Goal: Information Seeking & Learning: Learn about a topic

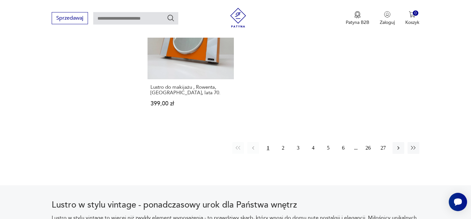
scroll to position [996, 0]
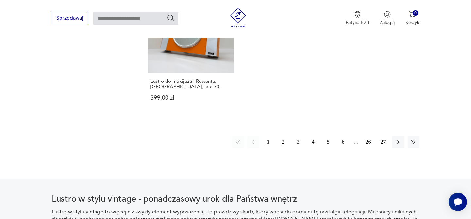
click at [281, 136] on button "2" at bounding box center [284, 142] width 12 height 12
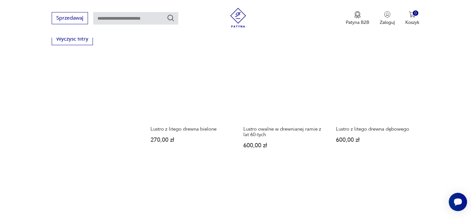
scroll to position [976, 0]
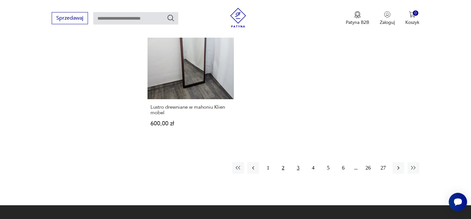
click at [294, 164] on button "3" at bounding box center [299, 168] width 12 height 12
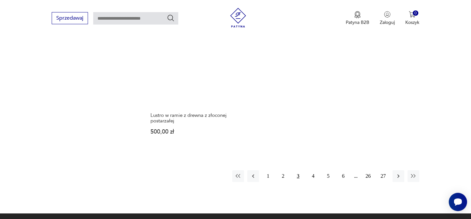
scroll to position [963, 0]
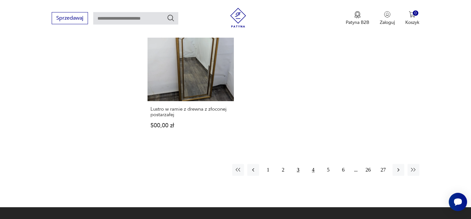
click at [311, 166] on button "4" at bounding box center [314, 170] width 12 height 12
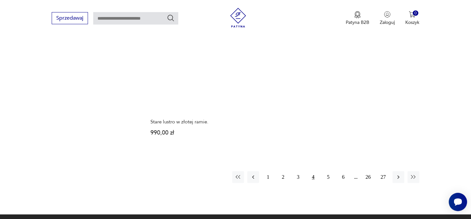
scroll to position [967, 0]
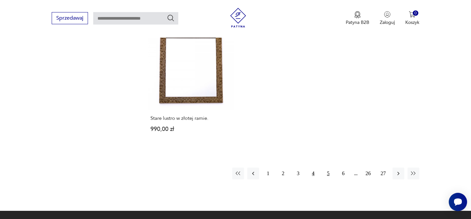
click at [332, 168] on button "5" at bounding box center [329, 174] width 12 height 12
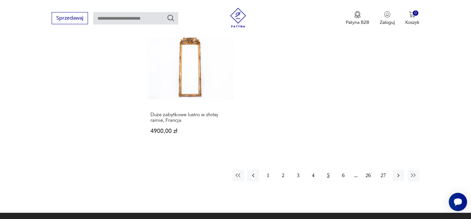
scroll to position [957, 0]
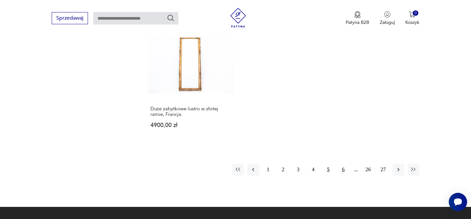
click at [345, 169] on button "6" at bounding box center [344, 170] width 12 height 12
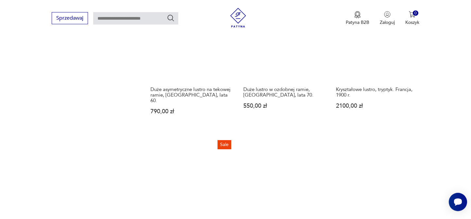
scroll to position [949, 0]
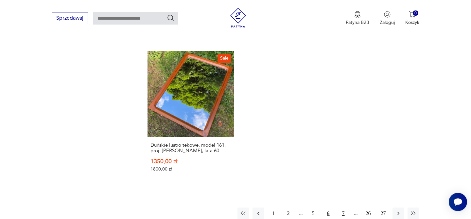
click at [342, 208] on button "7" at bounding box center [344, 214] width 12 height 12
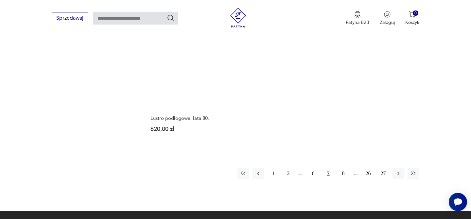
scroll to position [981, 0]
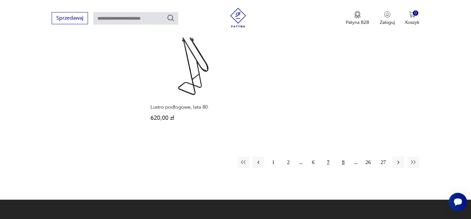
click at [342, 156] on button "8" at bounding box center [344, 162] width 12 height 12
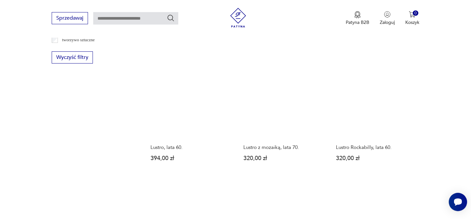
scroll to position [967, 0]
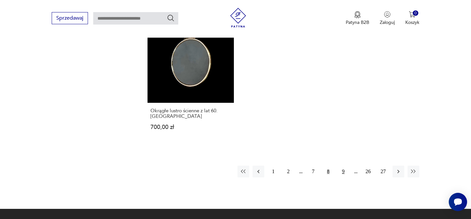
click at [341, 166] on button "9" at bounding box center [344, 172] width 12 height 12
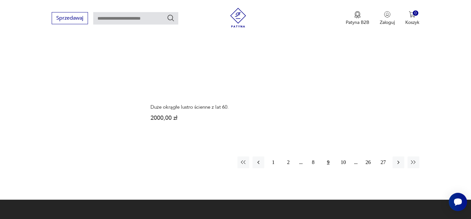
scroll to position [1018, 0]
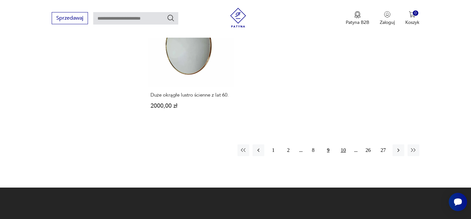
click at [347, 144] on button "10" at bounding box center [344, 150] width 12 height 12
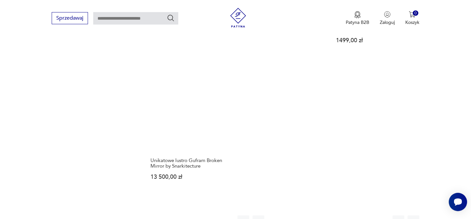
scroll to position [920, 0]
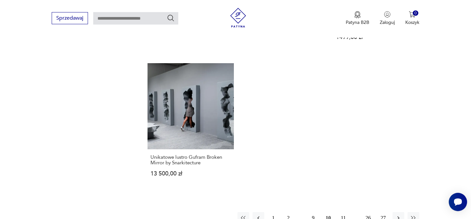
click at [329, 212] on button "10" at bounding box center [329, 218] width 12 height 12
click at [343, 212] on button "11" at bounding box center [344, 218] width 12 height 12
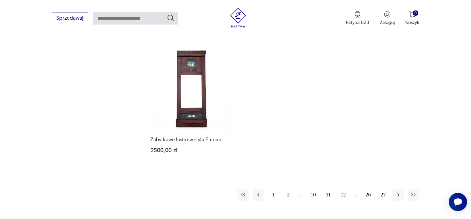
scroll to position [967, 0]
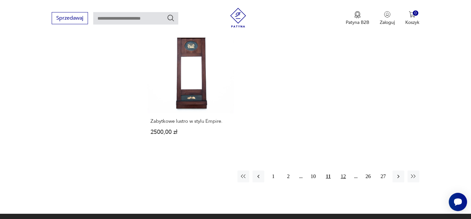
click at [346, 171] on button "12" at bounding box center [344, 177] width 12 height 12
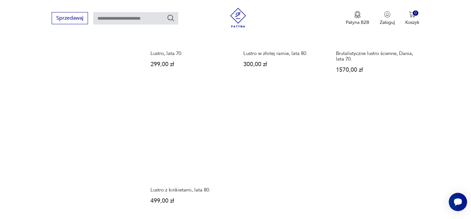
scroll to position [1005, 0]
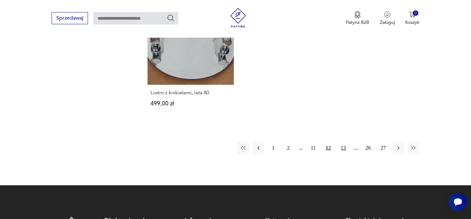
click at [339, 142] on button "13" at bounding box center [344, 148] width 12 height 12
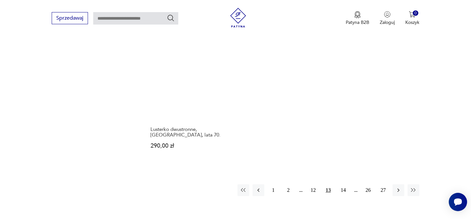
scroll to position [983, 0]
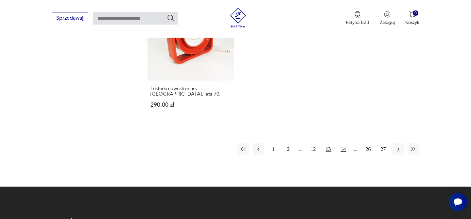
click at [341, 150] on button "14" at bounding box center [344, 149] width 12 height 12
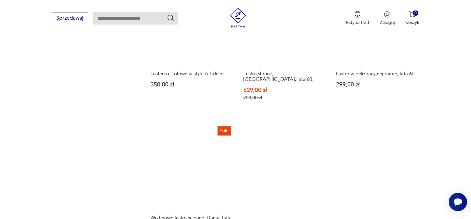
scroll to position [973, 0]
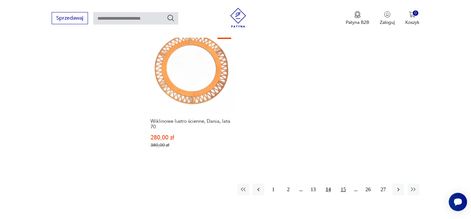
click at [345, 184] on button "15" at bounding box center [344, 190] width 12 height 12
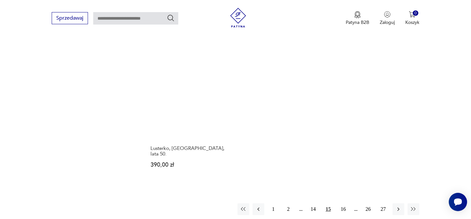
scroll to position [993, 0]
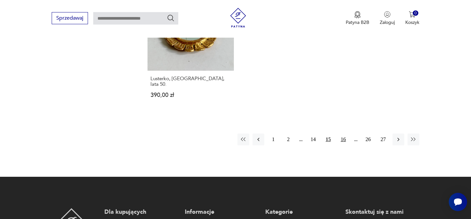
click at [345, 134] on button "16" at bounding box center [344, 140] width 12 height 12
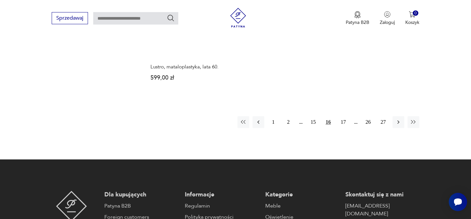
scroll to position [1065, 0]
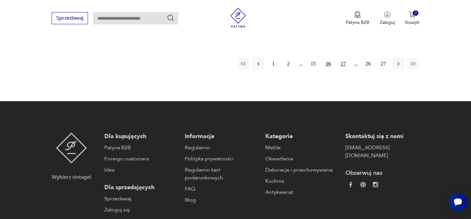
click at [348, 65] on button "17" at bounding box center [344, 64] width 12 height 12
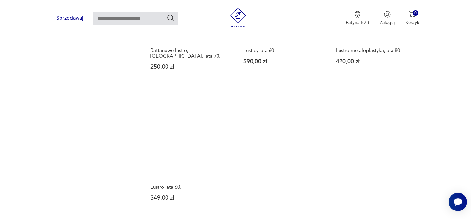
scroll to position [951, 0]
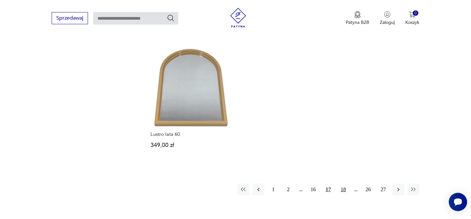
click at [341, 186] on button "18" at bounding box center [344, 190] width 12 height 12
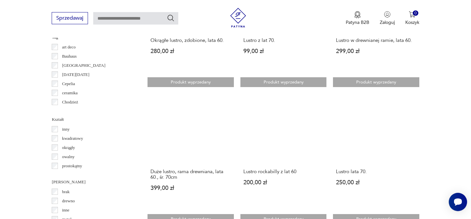
scroll to position [727, 0]
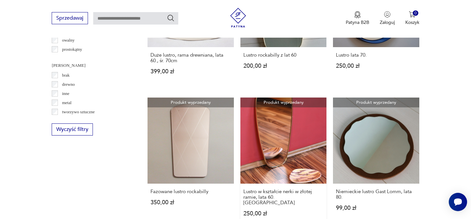
click at [296, 138] on link "Produkt wyprzedany Lustro w kształcie nerki w złotej ramie, lata 60. Niemcy 250…" at bounding box center [284, 164] width 86 height 132
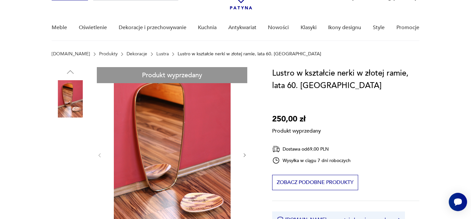
scroll to position [45, 0]
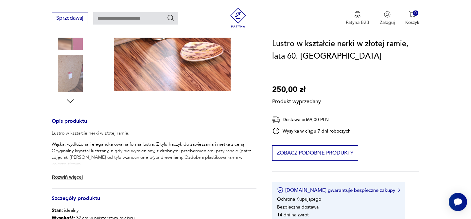
scroll to position [218, 0]
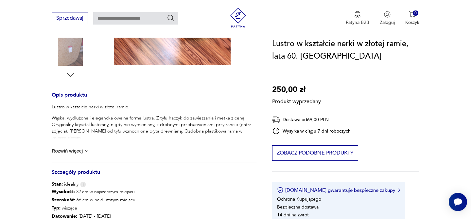
click at [77, 149] on button "Rozwiń więcej" at bounding box center [71, 151] width 38 height 7
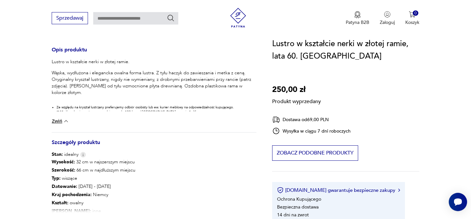
scroll to position [263, 0]
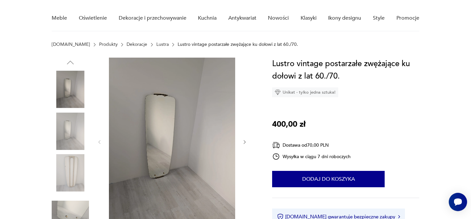
scroll to position [51, 0]
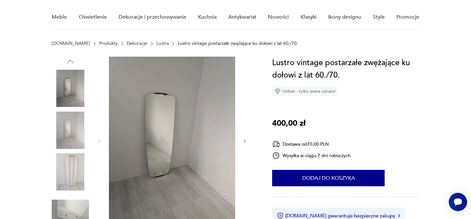
click at [242, 143] on icon "button" at bounding box center [245, 141] width 6 height 6
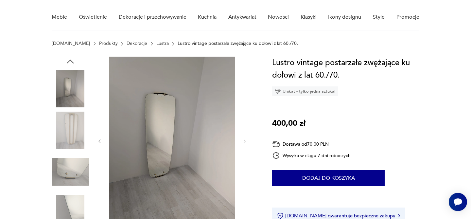
click at [242, 143] on icon "button" at bounding box center [245, 141] width 6 height 6
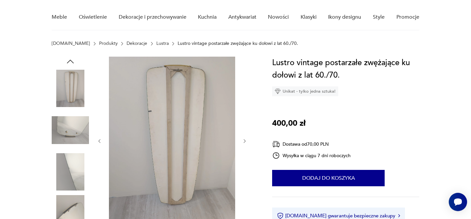
click at [242, 143] on icon "button" at bounding box center [245, 141] width 6 height 6
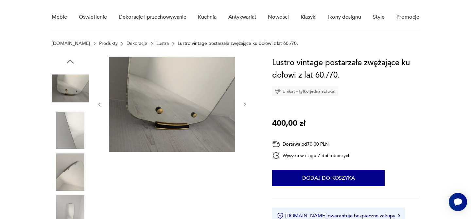
click at [242, 143] on div at bounding box center [172, 105] width 151 height 96
click at [81, 166] on img at bounding box center [70, 171] width 37 height 37
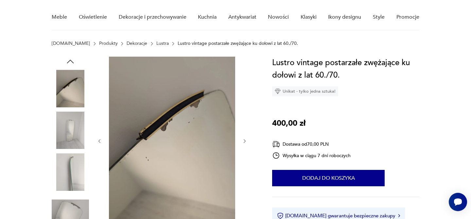
click at [74, 96] on img at bounding box center [70, 88] width 37 height 37
click at [68, 135] on img at bounding box center [70, 130] width 37 height 37
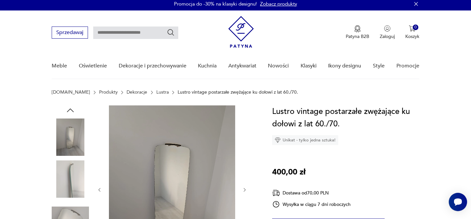
scroll to position [0, 0]
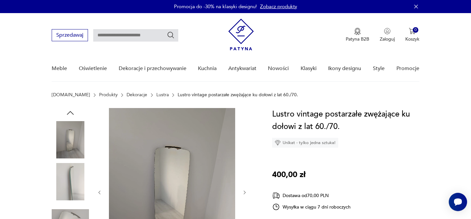
click at [72, 114] on icon "button" at bounding box center [70, 113] width 10 height 10
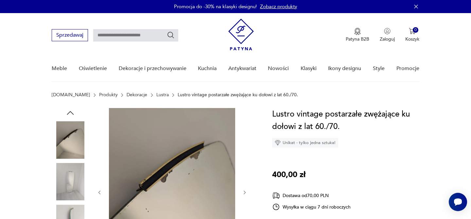
click at [70, 130] on img at bounding box center [70, 139] width 37 height 37
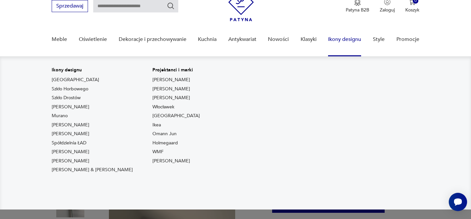
scroll to position [30, 0]
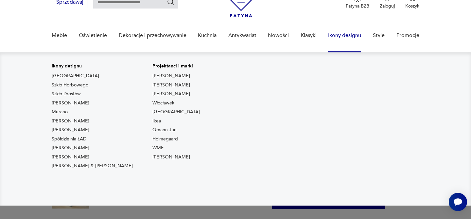
scroll to position [35, 0]
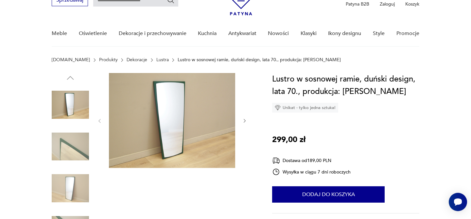
click at [79, 151] on img at bounding box center [70, 146] width 37 height 37
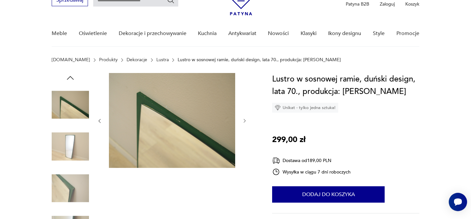
click at [161, 120] on img at bounding box center [172, 120] width 126 height 95
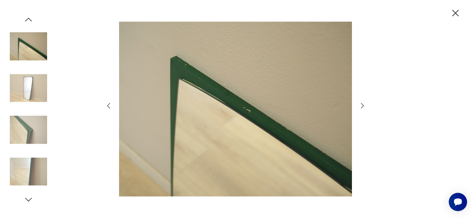
click at [364, 104] on icon "button" at bounding box center [363, 106] width 8 height 8
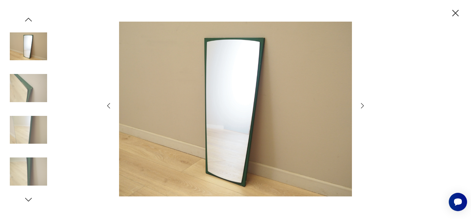
click at [364, 104] on icon "button" at bounding box center [363, 106] width 8 height 8
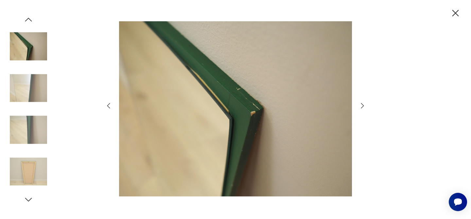
click at [364, 104] on icon "button" at bounding box center [363, 106] width 8 height 8
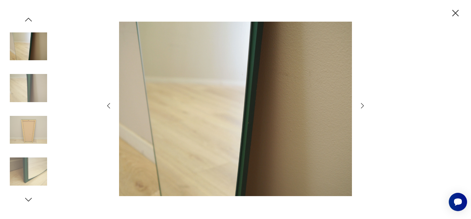
click at [364, 104] on icon "button" at bounding box center [363, 106] width 8 height 8
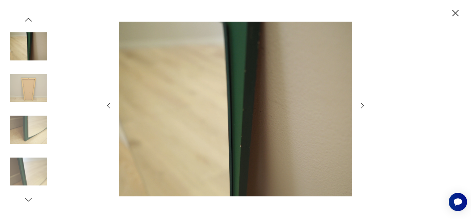
click at [364, 104] on icon "button" at bounding box center [363, 106] width 8 height 8
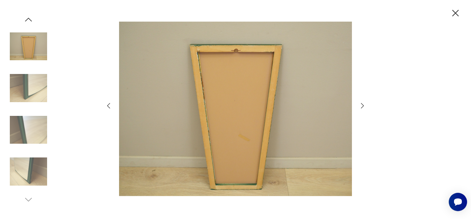
click at [364, 104] on icon "button" at bounding box center [363, 106] width 8 height 8
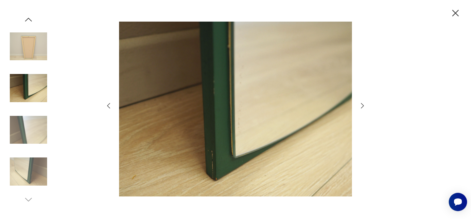
click at [364, 104] on icon "button" at bounding box center [363, 106] width 8 height 8
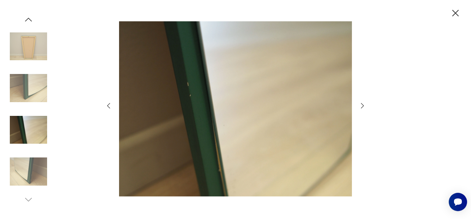
click at [364, 104] on icon "button" at bounding box center [363, 106] width 8 height 8
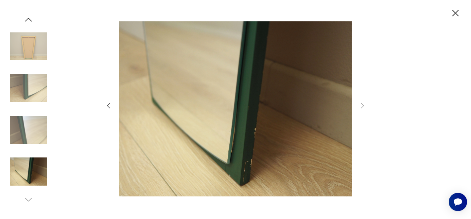
click at [27, 78] on img at bounding box center [28, 87] width 37 height 37
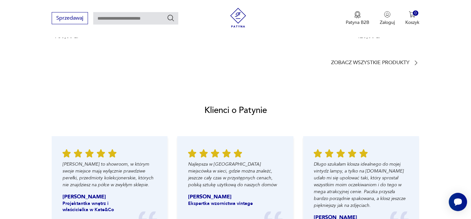
scroll to position [603, 0]
